Goal: Transaction & Acquisition: Purchase product/service

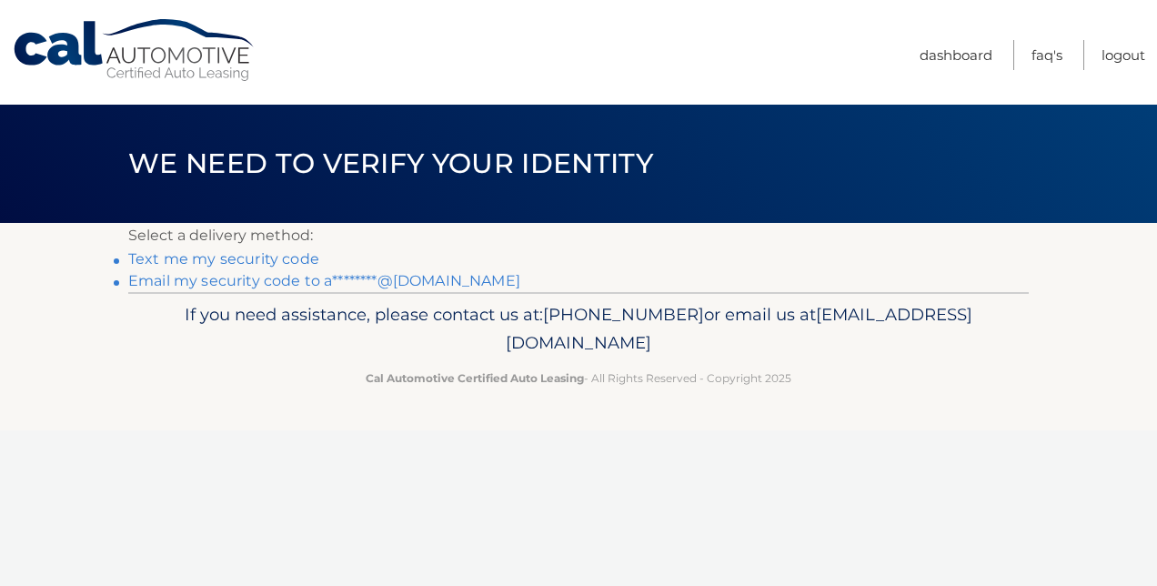
click at [218, 253] on link "Text me my security code" at bounding box center [223, 258] width 191 height 17
click at [214, 275] on link "Email my security code to a********@gmail.com" at bounding box center [324, 280] width 392 height 17
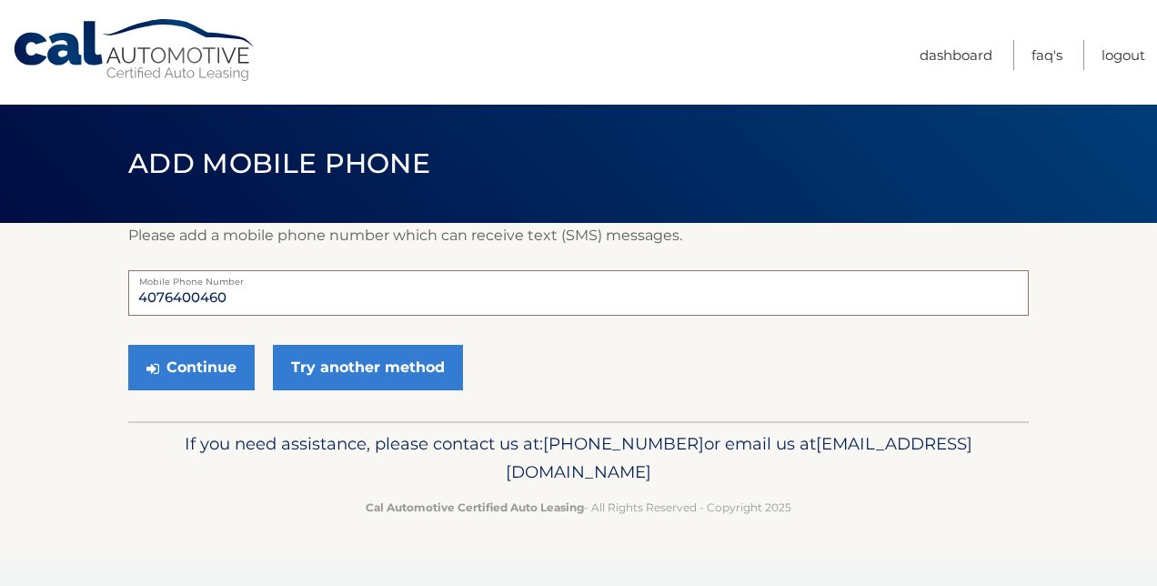
drag, startPoint x: 236, startPoint y: 296, endPoint x: 107, endPoint y: 298, distance: 129.2
click at [107, 298] on section "Please add a mobile phone number which can receive text (SMS) messages. 4076400…" at bounding box center [578, 322] width 1157 height 198
type input "40"
click at [74, 461] on footer "If you need assistance, please contact us at: 609-807-3200 or email us at Custo…" at bounding box center [578, 490] width 1157 height 138
drag, startPoint x: 160, startPoint y: 297, endPoint x: 105, endPoint y: 302, distance: 54.8
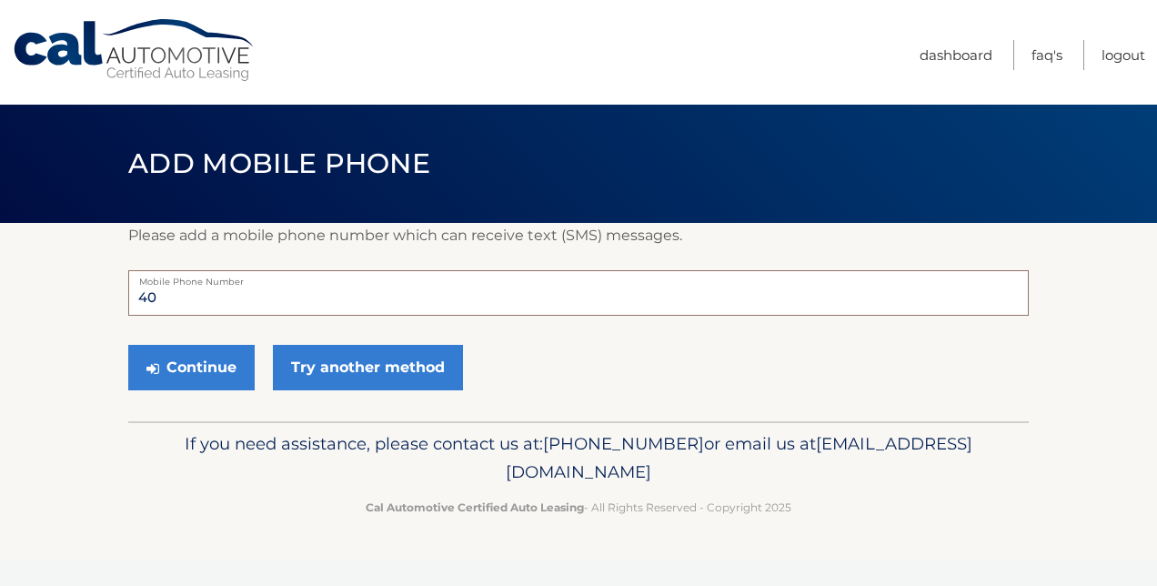
click at [105, 302] on section "Please add a mobile phone number which can receive text (SMS) messages. 40 Mobi…" at bounding box center [578, 322] width 1157 height 198
click at [67, 329] on section "Please add a mobile phone number which can receive text (SMS) messages. 40 Mobi…" at bounding box center [578, 322] width 1157 height 198
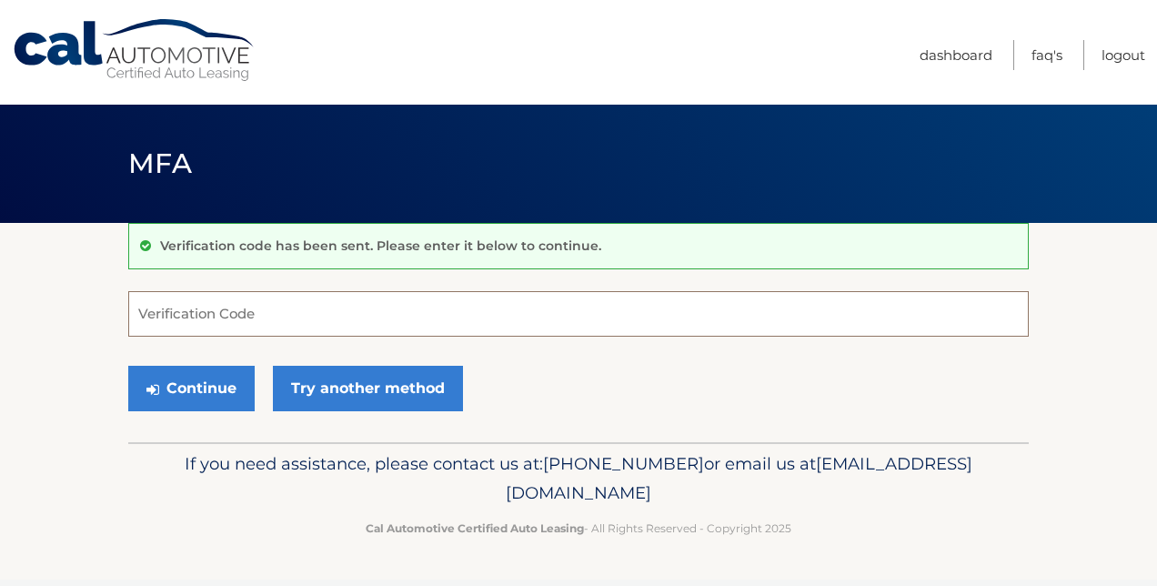
click at [140, 311] on input "Verification Code" at bounding box center [578, 313] width 900 height 45
paste input "098110"
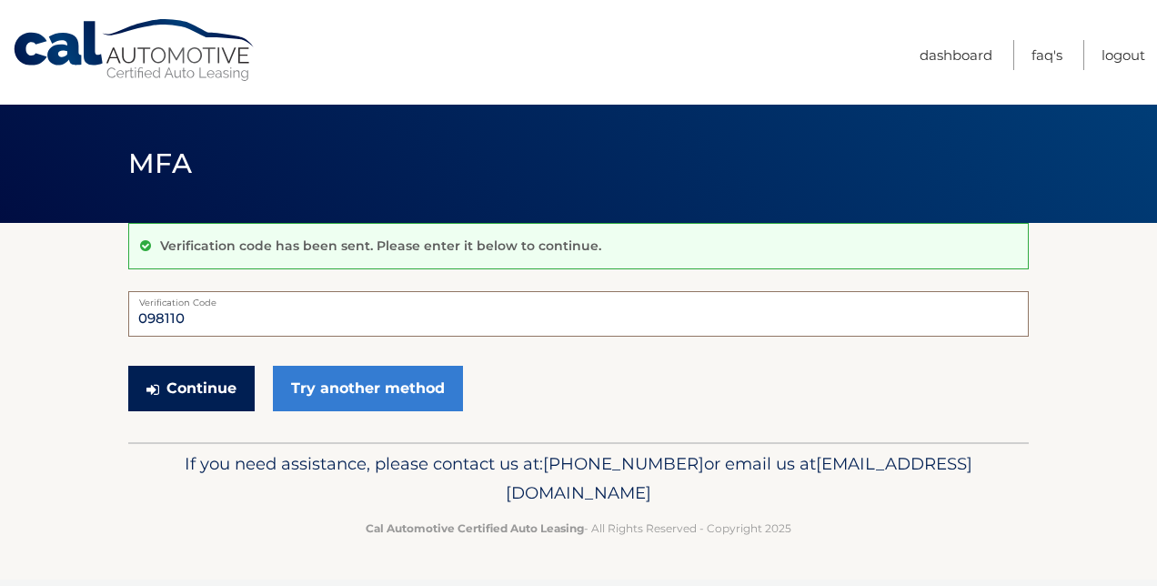
type input "098110"
click at [193, 373] on button "Continue" at bounding box center [191, 388] width 126 height 45
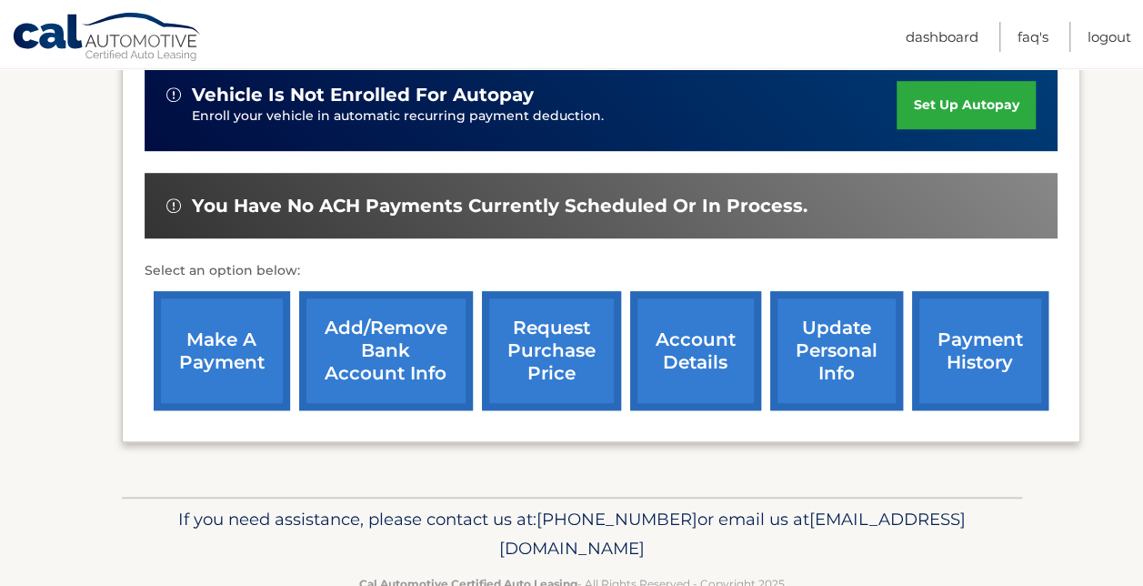
scroll to position [515, 0]
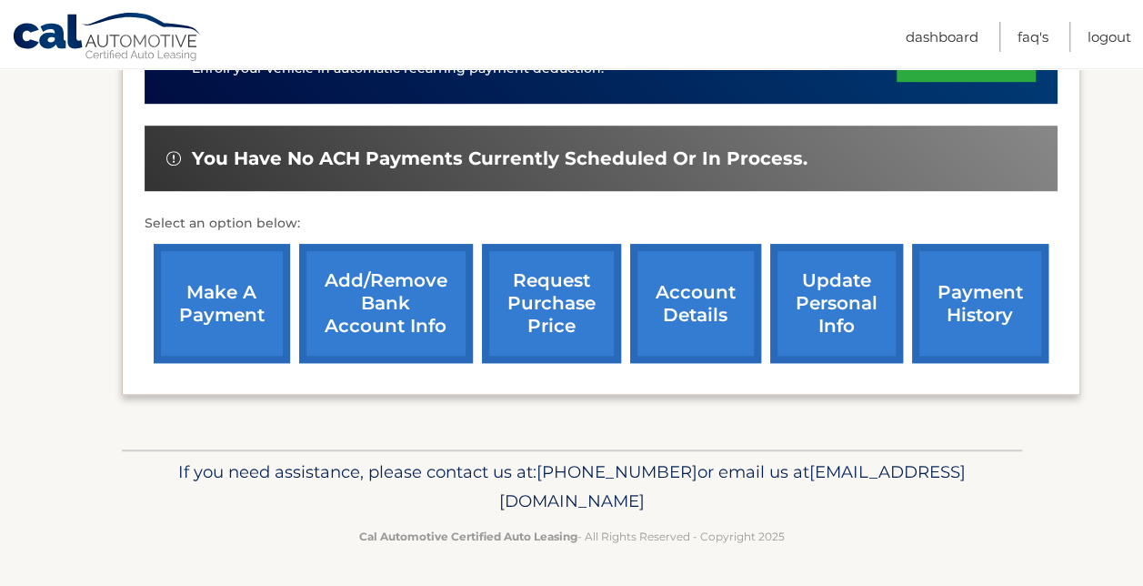
click at [222, 293] on link "make a payment" at bounding box center [222, 303] width 136 height 119
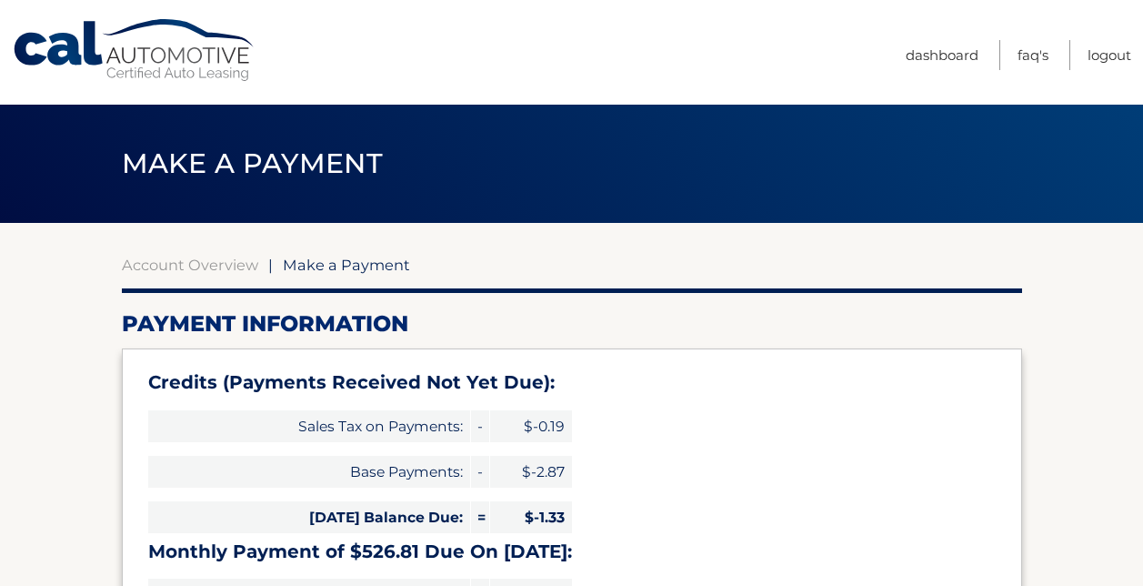
select select "NmNiY2EwNWUtZWZlYS00MTExLThlYmMtOTRjZDU1ZmMxMDNh"
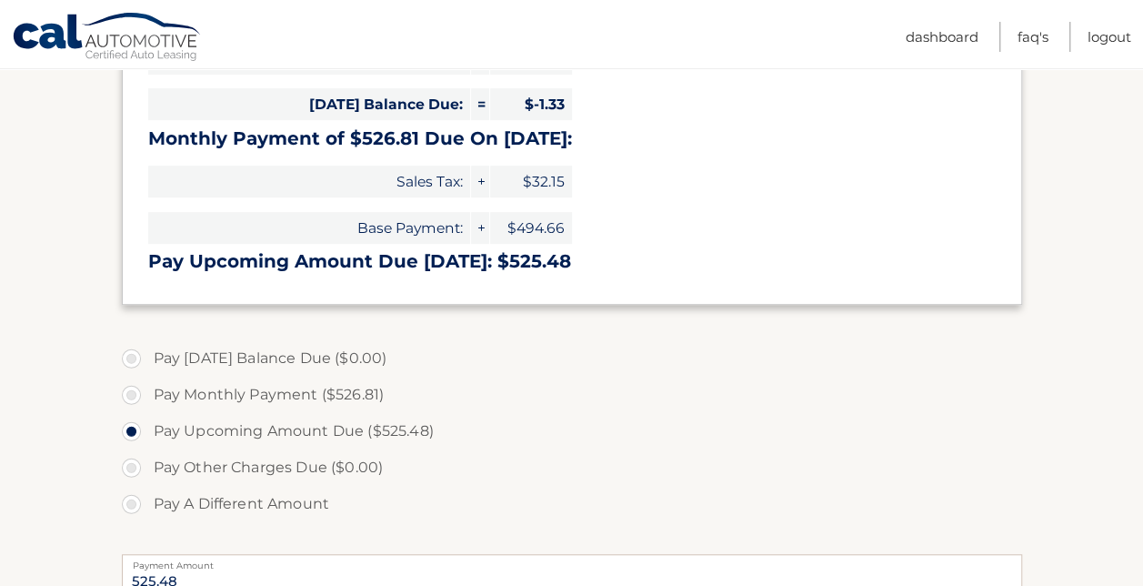
scroll to position [455, 0]
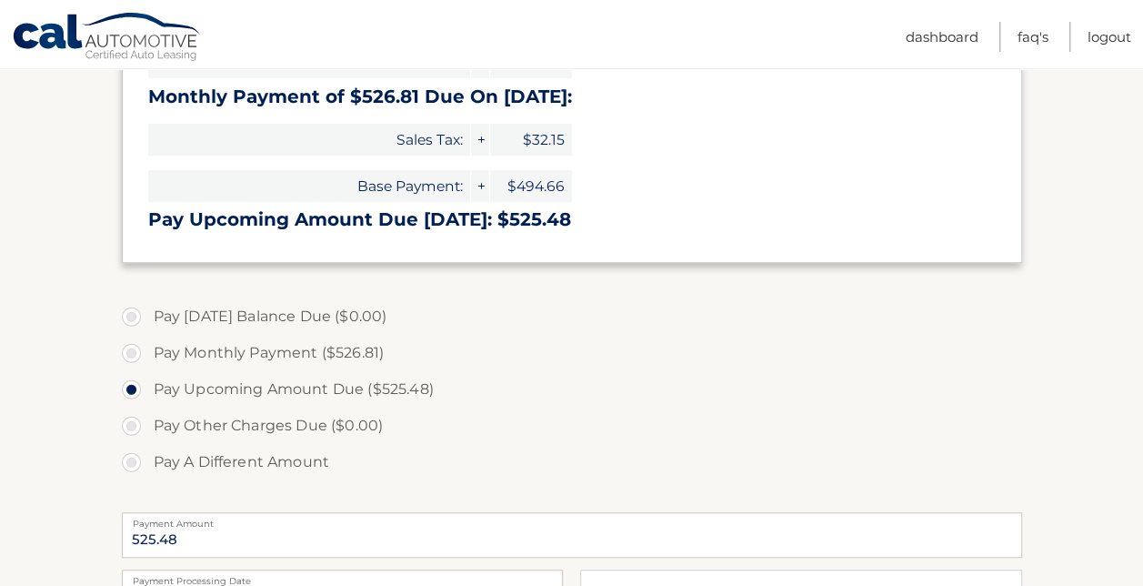
click at [129, 462] on label "Pay A Different Amount" at bounding box center [572, 462] width 900 height 36
click at [129, 462] on input "Pay A Different Amount" at bounding box center [138, 458] width 18 height 29
radio input "true"
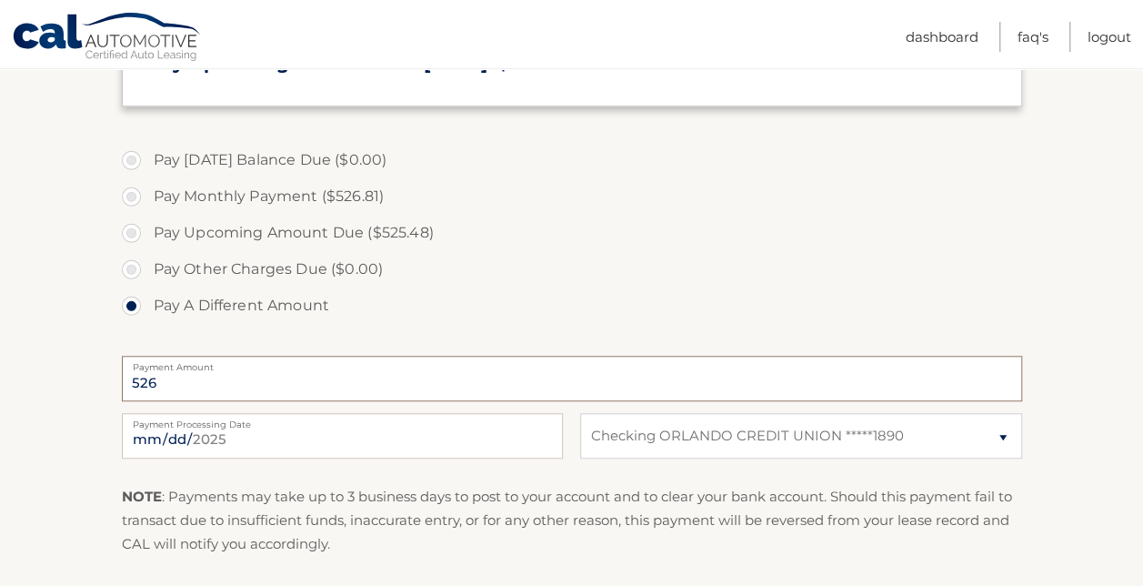
scroll to position [637, 0]
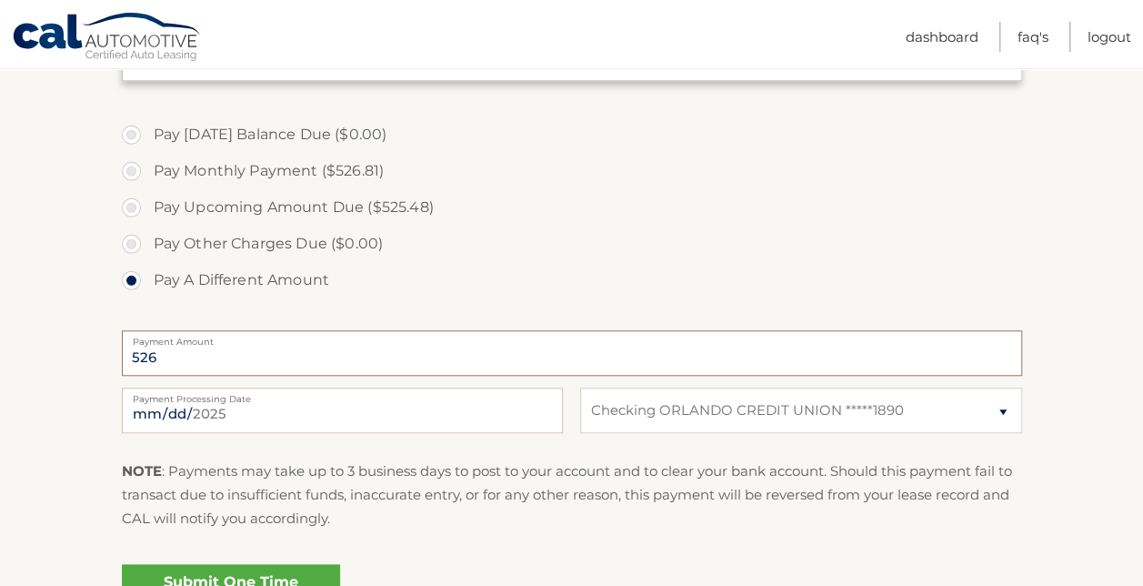
type input "526"
click at [226, 406] on input "2025-09-01" at bounding box center [342, 409] width 441 height 45
type input "2025-09-05"
click at [164, 352] on input "526" at bounding box center [572, 352] width 900 height 45
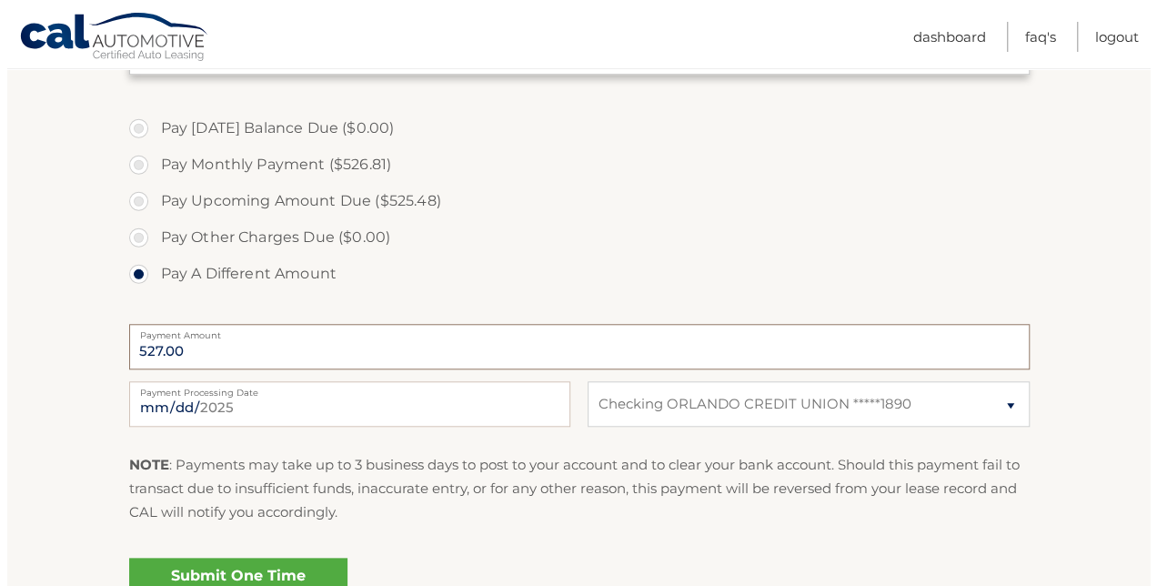
scroll to position [728, 0]
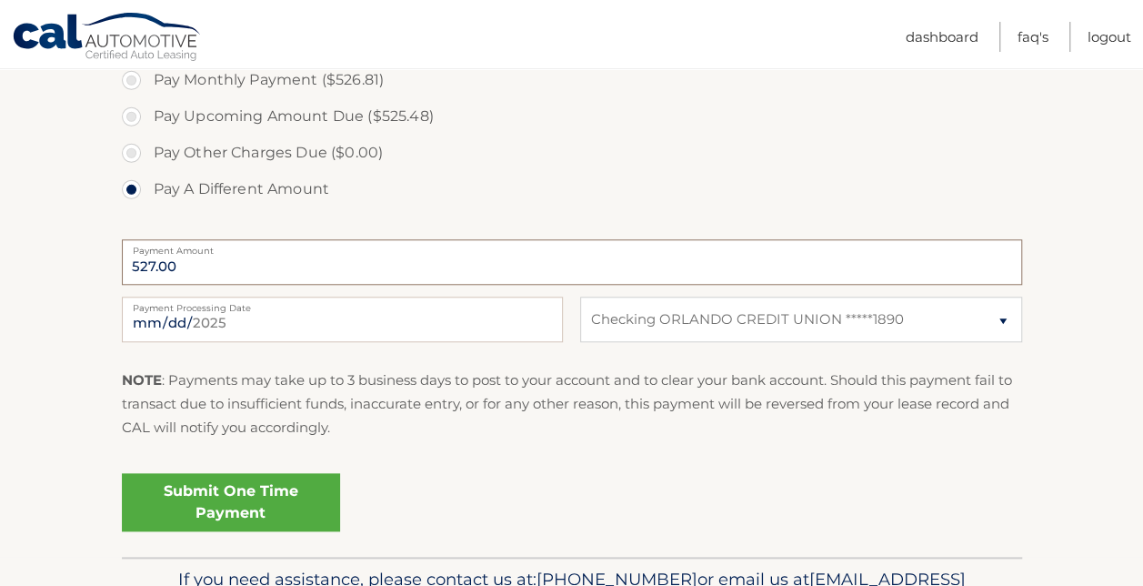
type input "527.00"
click at [223, 489] on link "Submit One Time Payment" at bounding box center [231, 502] width 218 height 58
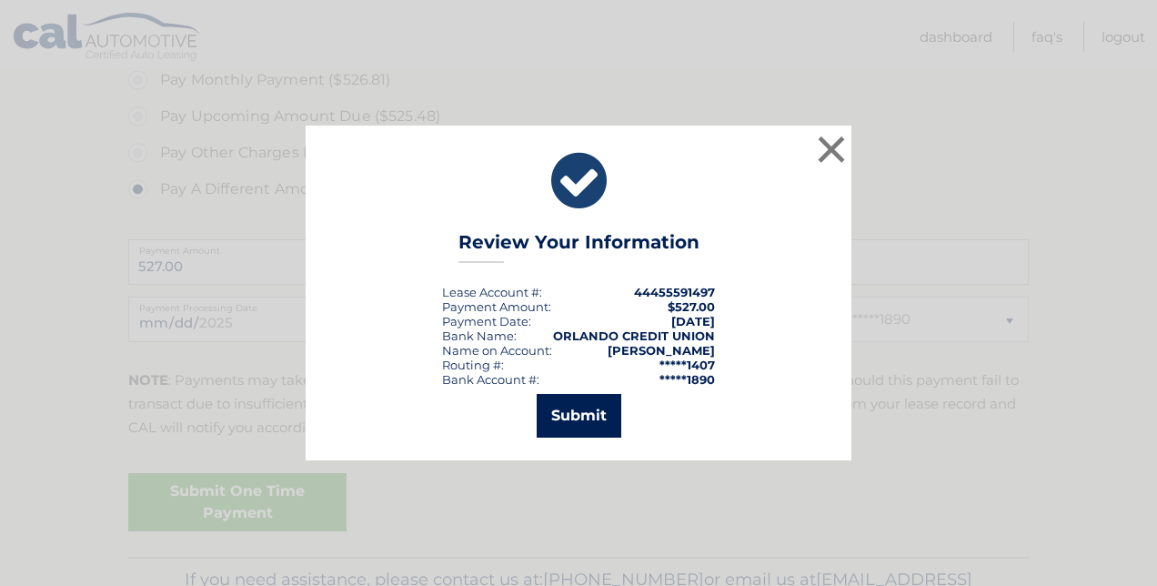
click at [578, 404] on button "Submit" at bounding box center [579, 416] width 85 height 44
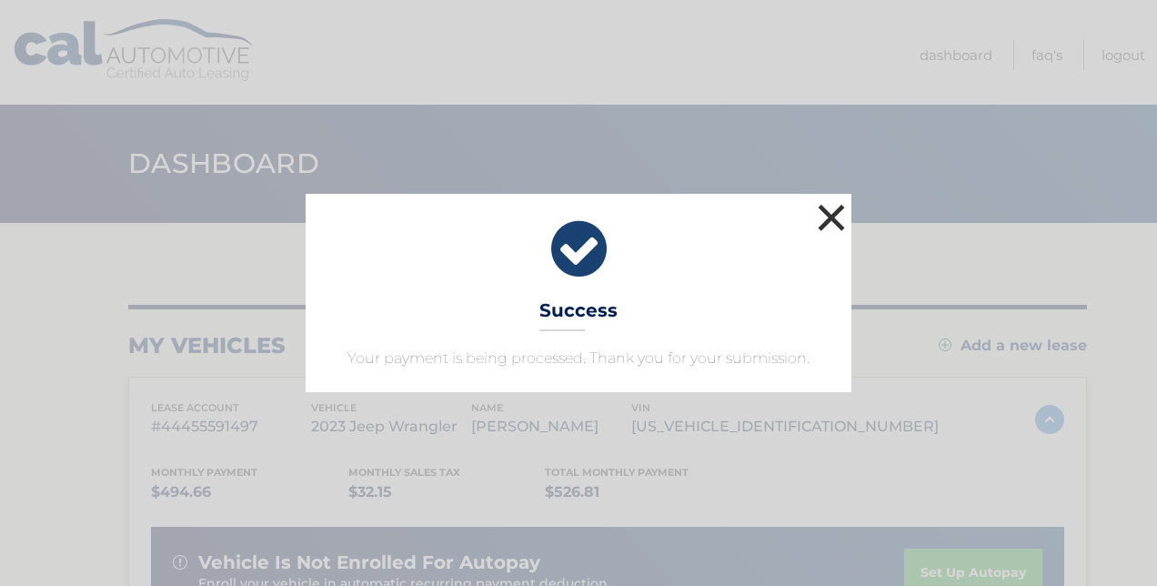
click at [828, 209] on button "×" at bounding box center [831, 217] width 36 height 36
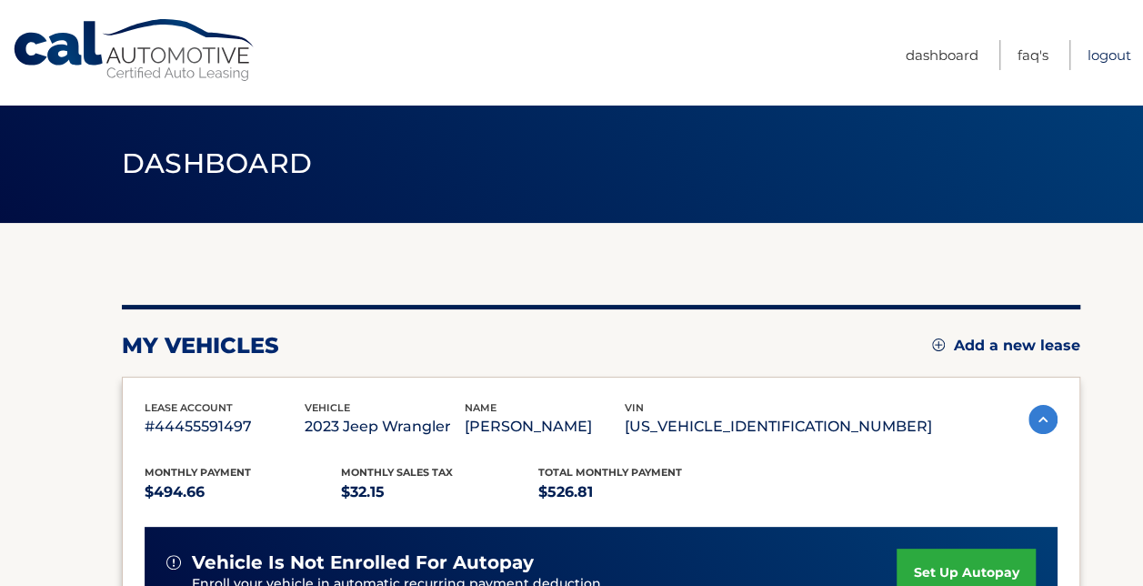
click at [1104, 49] on link "Logout" at bounding box center [1110, 55] width 44 height 30
